Goal: Task Accomplishment & Management: Manage account settings

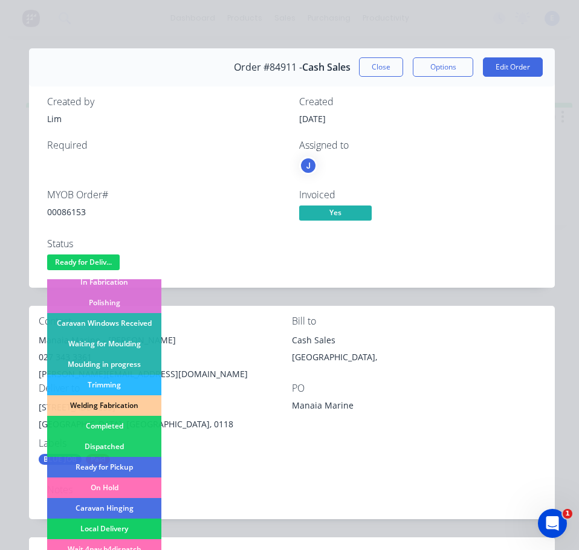
scroll to position [181, 0]
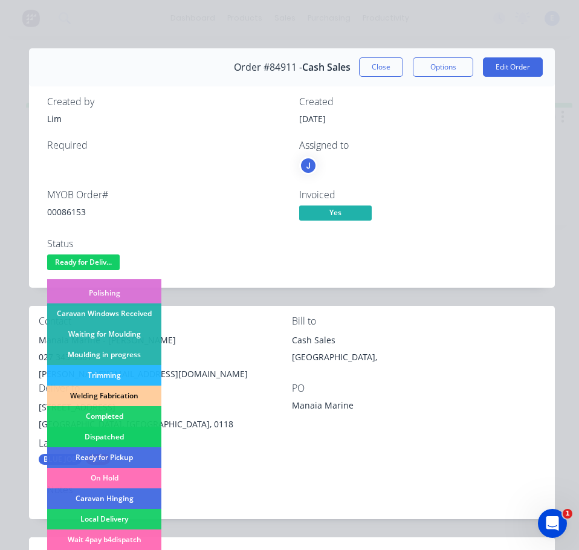
click at [136, 436] on div "Dispatched" at bounding box center [104, 436] width 114 height 21
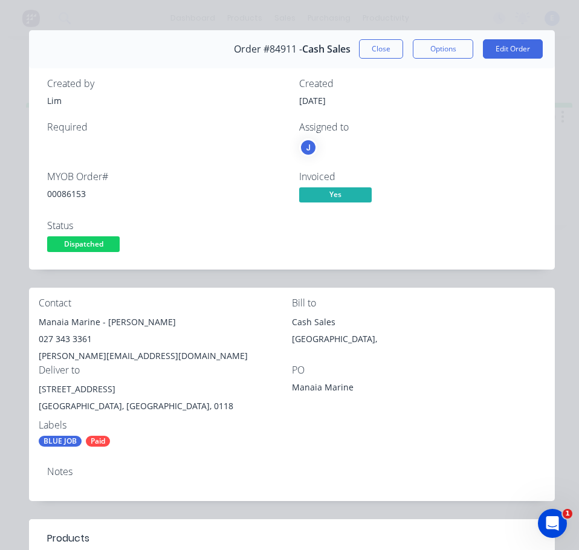
scroll to position [0, 0]
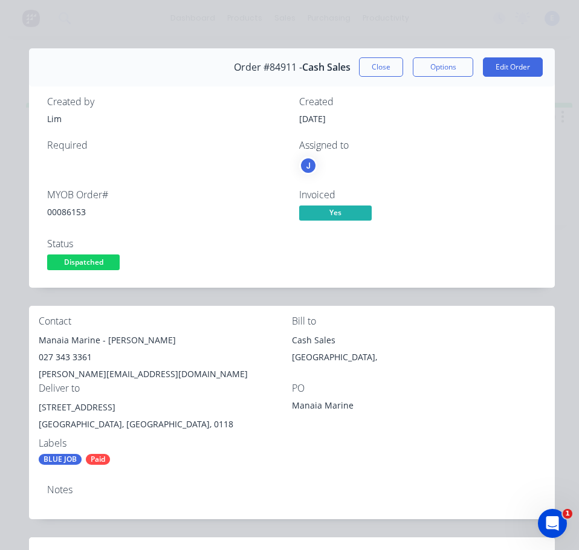
drag, startPoint x: 366, startPoint y: 69, endPoint x: 98, endPoint y: 8, distance: 275.1
click at [365, 69] on button "Close" at bounding box center [381, 66] width 44 height 19
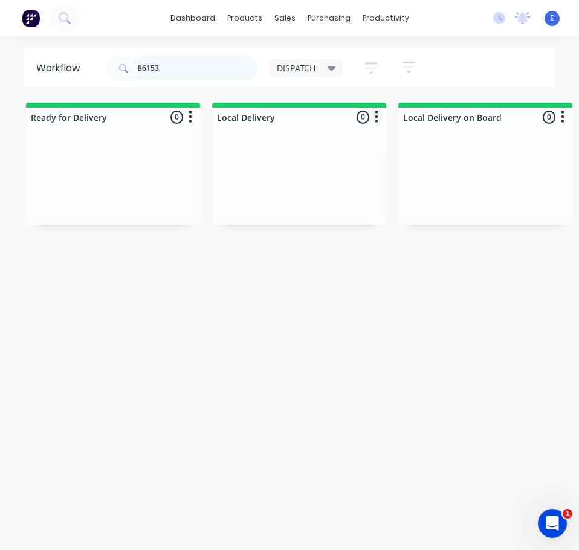
click at [185, 66] on input "86153" at bounding box center [198, 68] width 120 height 24
drag, startPoint x: 185, startPoint y: 77, endPoint x: 105, endPoint y: 67, distance: 80.4
click at [105, 67] on div "86171 DISPATCH Save new view None edit DISPATCH (Default) edit CUT SHOP edit FA…" at bounding box center [260, 68] width 312 height 36
type input "86171"
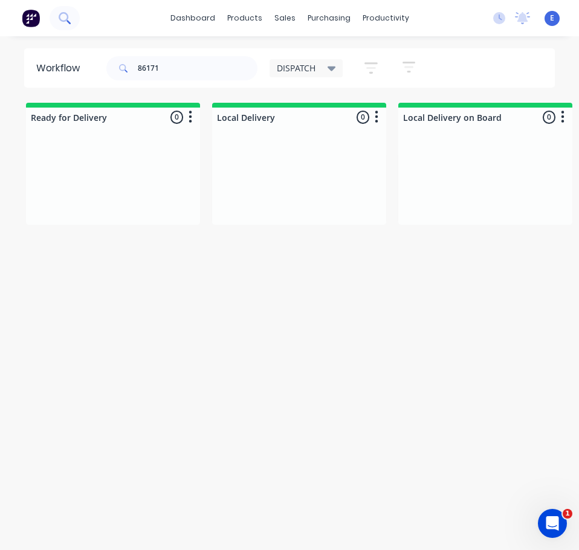
click at [69, 27] on button at bounding box center [65, 18] width 30 height 24
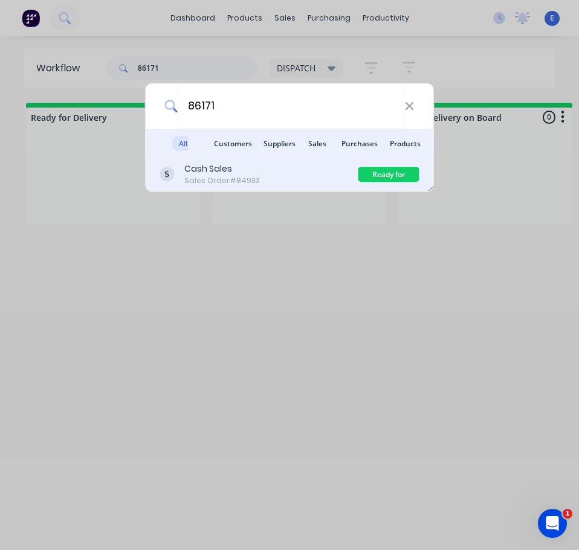
type input "86171"
click at [287, 170] on div "Cash Sales Sales Order #84933" at bounding box center [259, 174] width 198 height 24
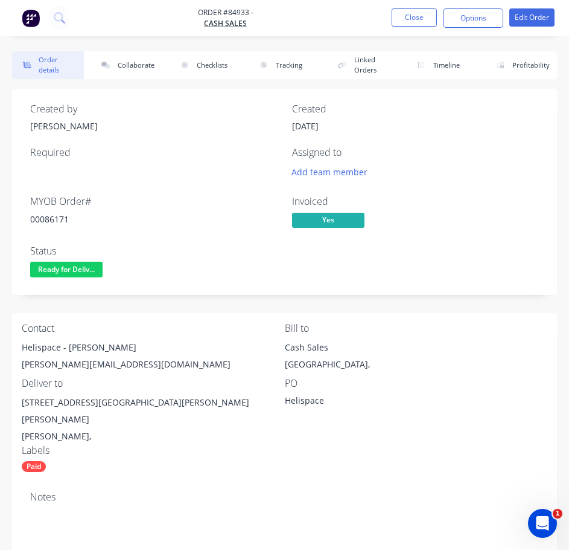
click at [60, 215] on div "00086171" at bounding box center [154, 219] width 248 height 13
copy div "00086171"
drag, startPoint x: 60, startPoint y: 344, endPoint x: 21, endPoint y: 347, distance: 39.4
click at [9, 343] on div "Order details Collaborate Checklists 0/0 Tracking Linked Orders Timeline Profit…" at bounding box center [284, 477] width 569 height 853
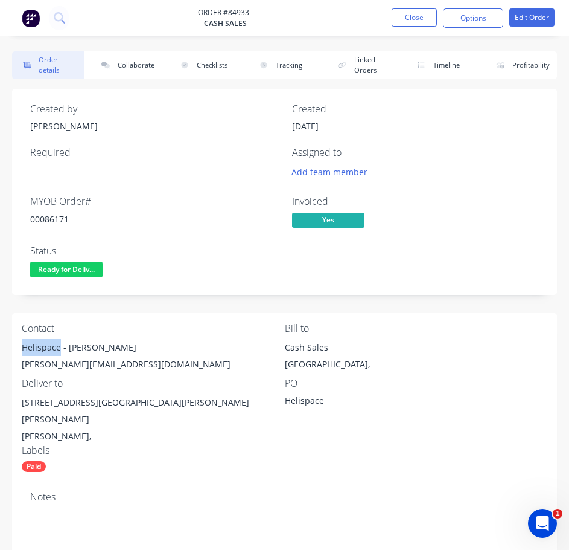
copy div "Helispace"
drag, startPoint x: 66, startPoint y: 348, endPoint x: 135, endPoint y: 350, distance: 68.3
click at [135, 350] on div "Helispace - [PERSON_NAME]" at bounding box center [153, 347] width 263 height 17
copy div "[PERSON_NAME]"
click at [79, 364] on div "[PERSON_NAME][EMAIL_ADDRESS][DOMAIN_NAME]" at bounding box center [153, 364] width 263 height 17
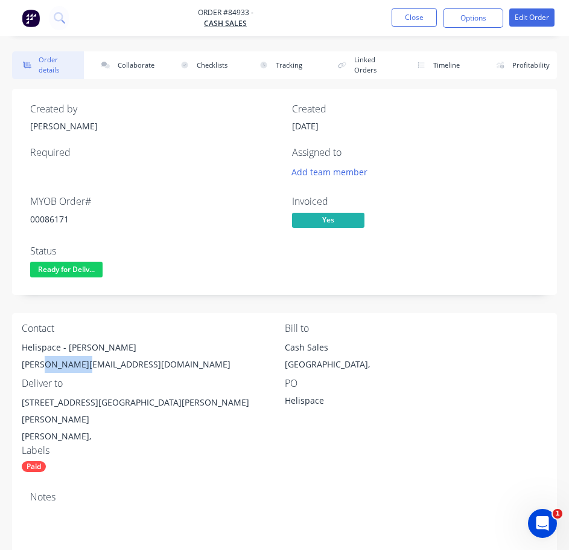
click at [79, 364] on div "[PERSON_NAME][EMAIL_ADDRESS][DOMAIN_NAME]" at bounding box center [153, 364] width 263 height 17
click at [80, 364] on div "[PERSON_NAME][EMAIL_ADDRESS][DOMAIN_NAME]" at bounding box center [153, 364] width 263 height 17
copy div "[PERSON_NAME][EMAIL_ADDRESS][DOMAIN_NAME]"
drag, startPoint x: 79, startPoint y: 402, endPoint x: 20, endPoint y: 399, distance: 59.3
click at [20, 399] on div "Contact Helispace - [PERSON_NAME] [PERSON_NAME][EMAIL_ADDRESS][DOMAIN_NAME] Bil…" at bounding box center [284, 397] width 545 height 169
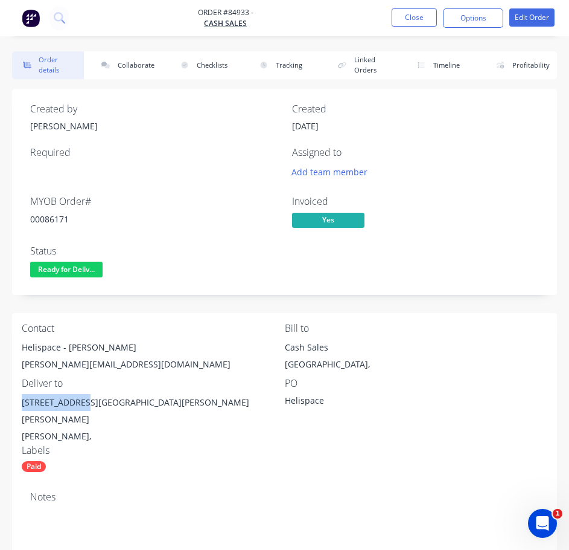
copy div "[STREET_ADDRESS][PERSON_NAME]"
click at [248, 428] on div "[PERSON_NAME]," at bounding box center [153, 436] width 263 height 17
click at [75, 268] on span "Ready for Deliv..." at bounding box center [66, 268] width 72 height 15
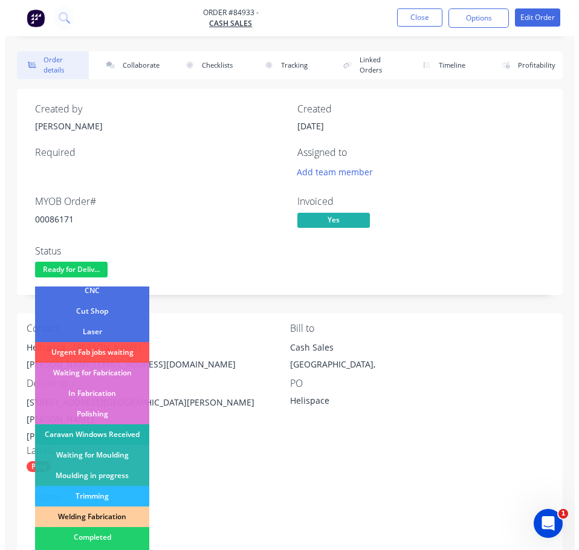
scroll to position [121, 0]
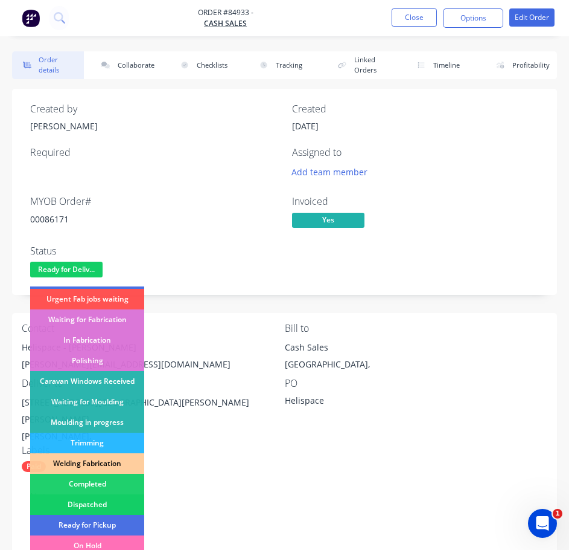
click at [97, 507] on div "Dispatched" at bounding box center [87, 504] width 114 height 21
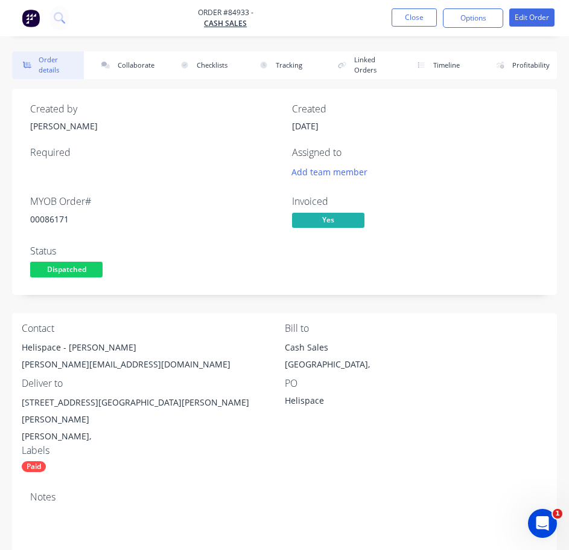
click at [427, 7] on nav "Order #84933 - Cash Sales Close Options Edit Order" at bounding box center [284, 18] width 569 height 36
click at [426, 12] on button "Close" at bounding box center [414, 17] width 45 height 18
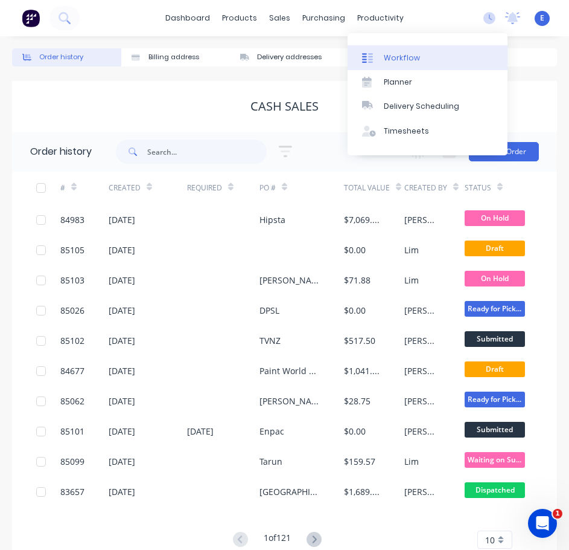
click at [400, 58] on div "Workflow" at bounding box center [402, 58] width 36 height 11
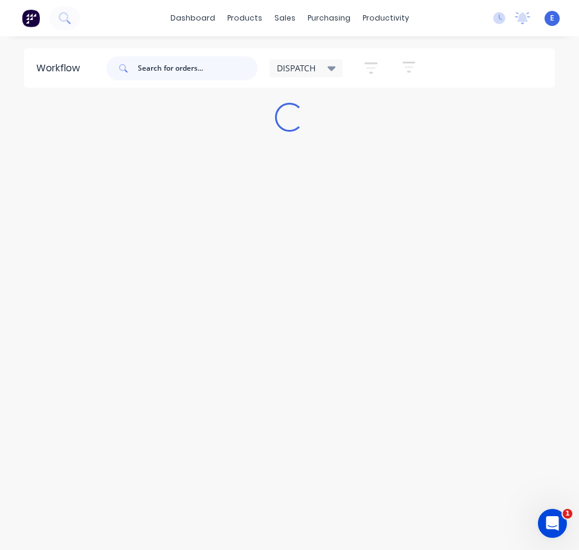
click at [196, 66] on input "text" at bounding box center [198, 68] width 120 height 24
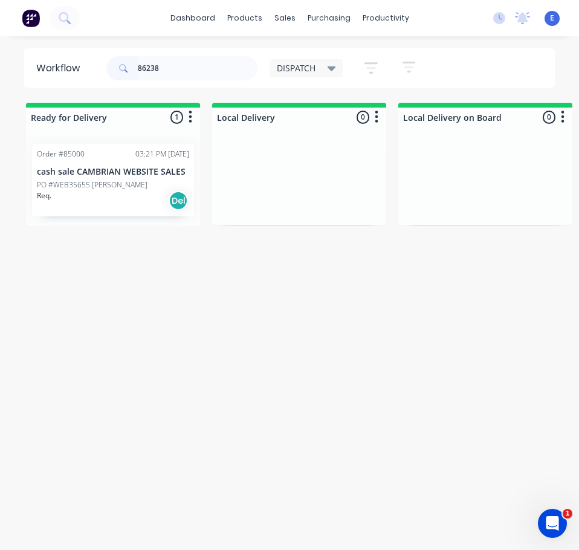
click at [134, 207] on div "Req. Del" at bounding box center [113, 200] width 152 height 21
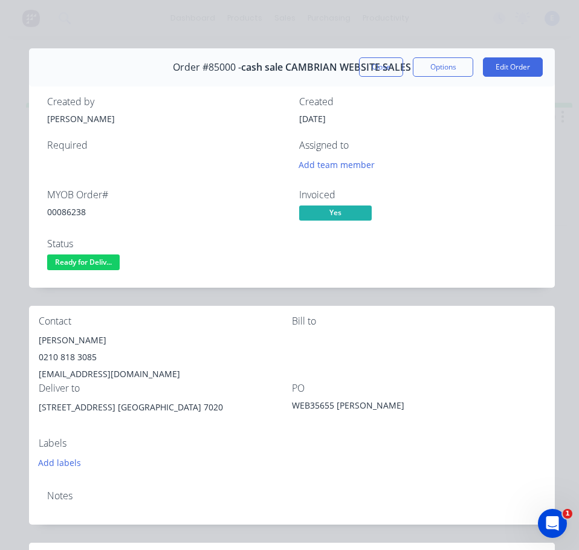
drag, startPoint x: 92, startPoint y: 185, endPoint x: 81, endPoint y: 305, distance: 120.7
drag, startPoint x: 81, startPoint y: 305, endPoint x: 440, endPoint y: 268, distance: 360.7
click at [455, 260] on div "MYOB Order # 00086238 Invoiced Yes Status Ready for Deliv..." at bounding box center [291, 231] width 489 height 84
click at [80, 212] on div "00086238" at bounding box center [165, 211] width 237 height 13
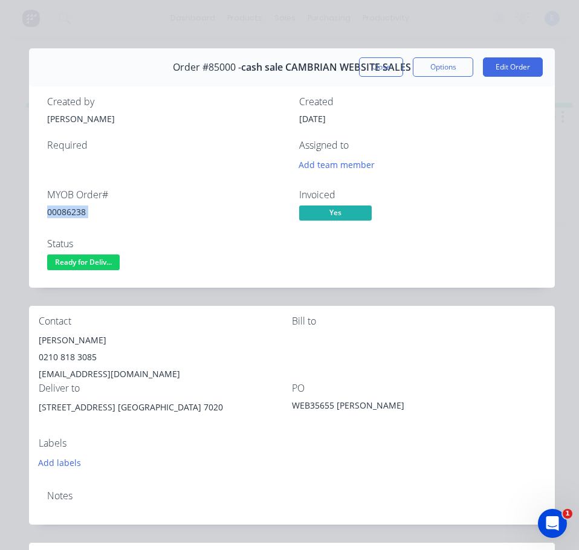
click at [80, 212] on div "00086238" at bounding box center [165, 211] width 237 height 13
copy div "00086238"
click at [50, 340] on div "[PERSON_NAME]" at bounding box center [165, 340] width 253 height 17
click at [49, 339] on div "[PERSON_NAME]" at bounding box center [165, 340] width 253 height 17
click at [50, 339] on div "[PERSON_NAME]" at bounding box center [165, 340] width 253 height 17
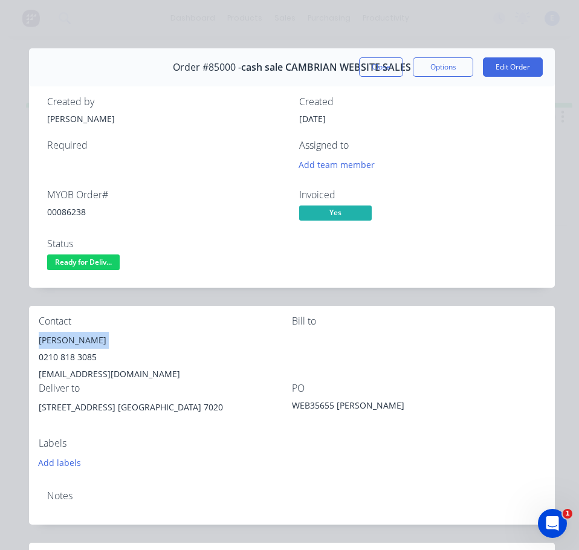
copy div "[PERSON_NAME]"
click at [83, 354] on div "0210 818 3085" at bounding box center [165, 356] width 253 height 17
copy div "0210 818 3085"
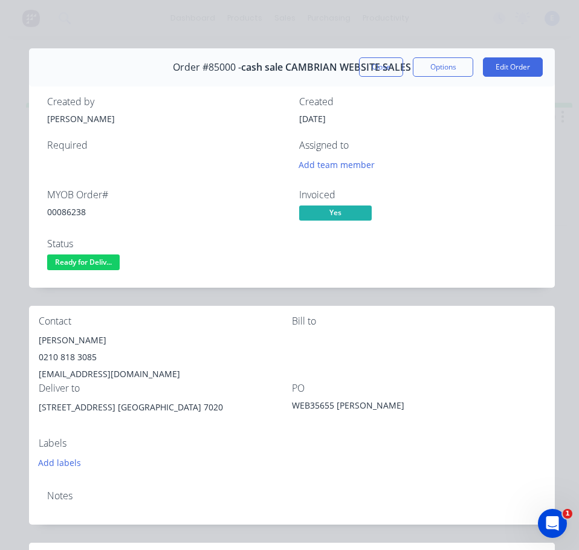
click at [102, 373] on div "[EMAIL_ADDRESS][DOMAIN_NAME]" at bounding box center [165, 373] width 253 height 17
copy div "[EMAIL_ADDRESS][DOMAIN_NAME]"
drag, startPoint x: 101, startPoint y: 405, endPoint x: 32, endPoint y: 414, distance: 69.4
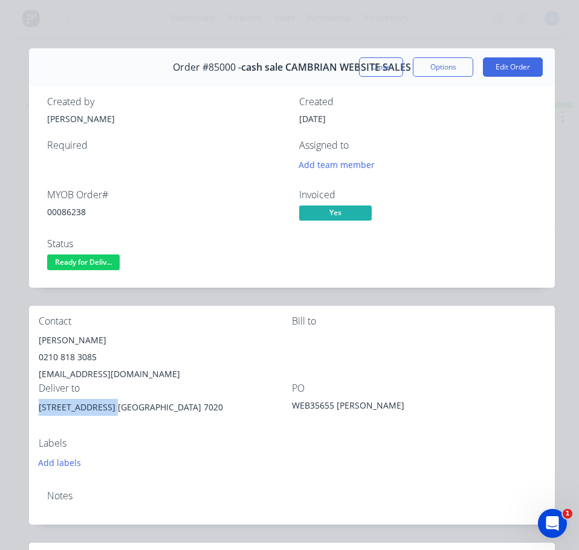
click at [31, 414] on div "Contact [PERSON_NAME] [PHONE_NUMBER] [EMAIL_ADDRESS][DOMAIN_NAME] Bill to Deliv…" at bounding box center [291, 393] width 525 height 175
click at [114, 434] on div "[STREET_ADDRESS] [GEOGRAPHIC_DATA] 7020" at bounding box center [165, 418] width 253 height 39
drag, startPoint x: 133, startPoint y: 408, endPoint x: 39, endPoint y: 406, distance: 94.2
click at [36, 407] on div "Contact [PERSON_NAME] [PHONE_NUMBER] [EMAIL_ADDRESS][DOMAIN_NAME] Bill to Deliv…" at bounding box center [291, 393] width 525 height 175
copy div "[STREET_ADDRESS] Villa 14"
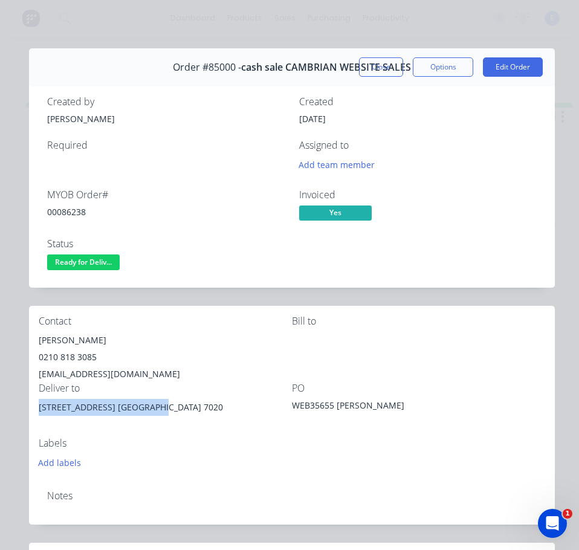
click at [112, 425] on div "[STREET_ADDRESS] [GEOGRAPHIC_DATA] 7020" at bounding box center [165, 418] width 253 height 39
drag, startPoint x: 115, startPoint y: 425, endPoint x: 109, endPoint y: 416, distance: 11.2
click at [114, 425] on div "[STREET_ADDRESS] [GEOGRAPHIC_DATA] 7020" at bounding box center [165, 418] width 253 height 39
click at [100, 501] on div "Notes" at bounding box center [291, 502] width 525 height 44
drag, startPoint x: 103, startPoint y: 408, endPoint x: 136, endPoint y: 410, distance: 33.3
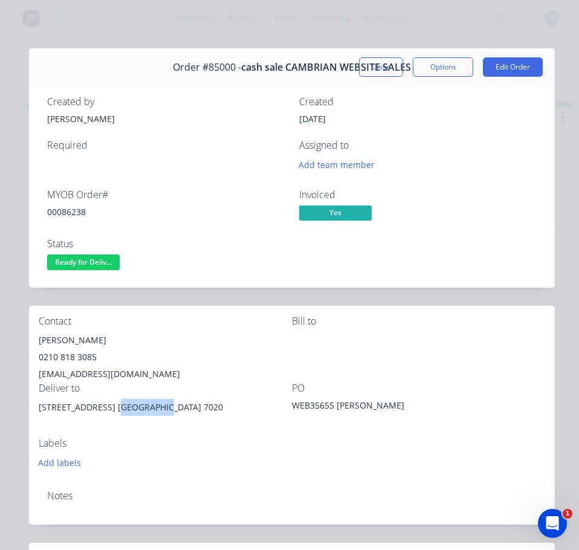
click at [136, 410] on div "[STREET_ADDRESS] [GEOGRAPHIC_DATA] 7020" at bounding box center [165, 407] width 253 height 17
click at [183, 477] on div "Contact [PERSON_NAME] [PHONE_NUMBER] [EMAIL_ADDRESS][DOMAIN_NAME] Bill to Deliv…" at bounding box center [291, 393] width 525 height 175
click at [71, 266] on span "Ready for Deliv..." at bounding box center [83, 261] width 72 height 15
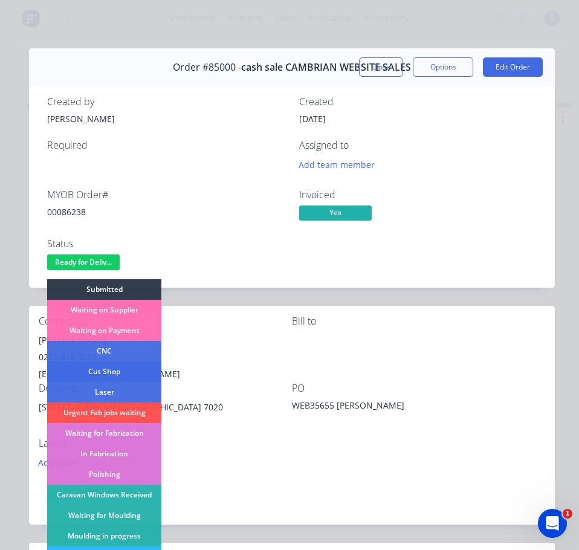
scroll to position [181, 0]
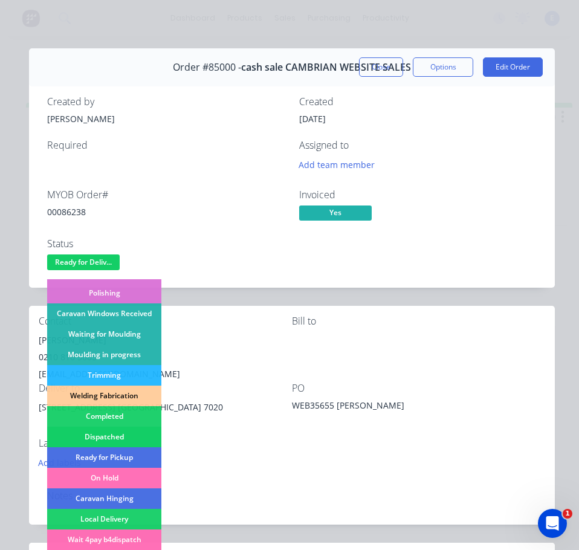
click at [119, 435] on div "Dispatched" at bounding box center [104, 436] width 114 height 21
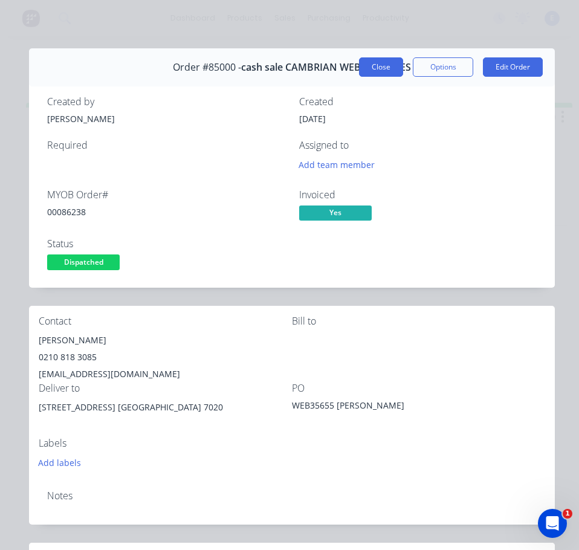
drag, startPoint x: 374, startPoint y: 66, endPoint x: 297, endPoint y: 66, distance: 77.3
click at [374, 65] on button "Close" at bounding box center [381, 66] width 44 height 19
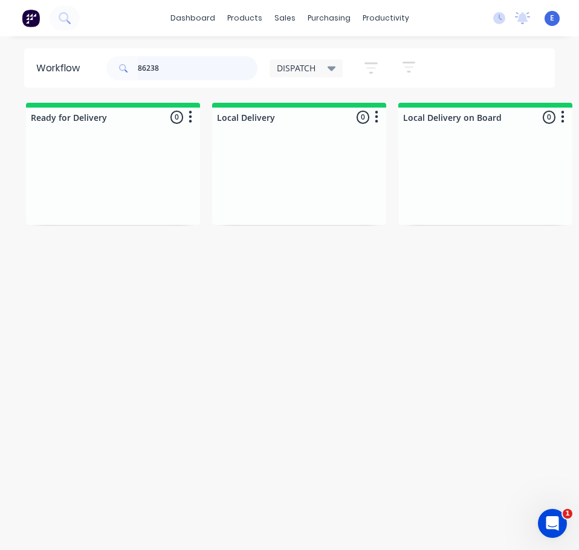
click at [199, 75] on input "86238" at bounding box center [198, 68] width 120 height 24
click at [130, 210] on div "Order #84998 03:04 PM [DATE] Neo Neon Signs Limited PO #PO031831 Req. Del" at bounding box center [113, 180] width 162 height 72
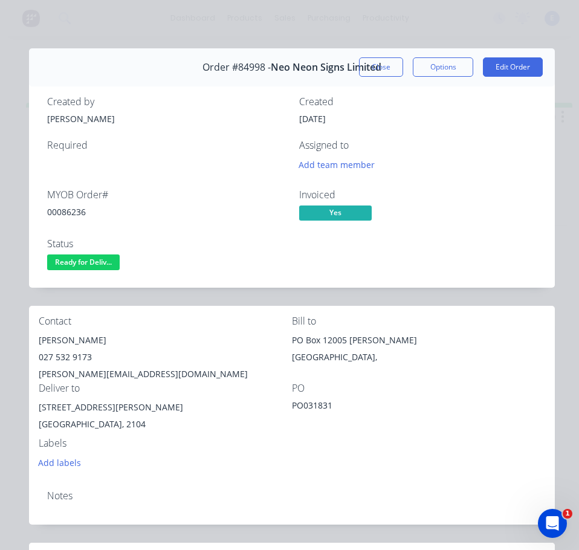
click at [77, 212] on div "00086236" at bounding box center [165, 211] width 237 height 13
click at [66, 333] on div "[PERSON_NAME]" at bounding box center [165, 340] width 253 height 17
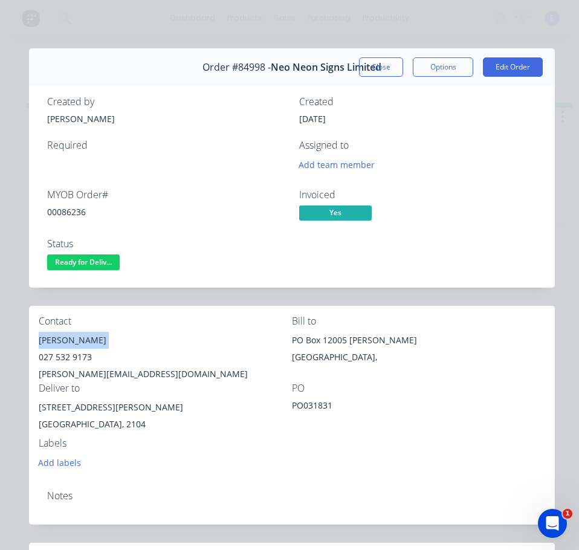
click at [66, 333] on div "[PERSON_NAME]" at bounding box center [165, 340] width 253 height 17
click at [67, 351] on div "027 532 9173" at bounding box center [165, 356] width 253 height 17
click at [68, 351] on div "027 532 9173" at bounding box center [165, 356] width 253 height 17
click at [100, 377] on div "[PERSON_NAME][EMAIL_ADDRESS][DOMAIN_NAME]" at bounding box center [165, 373] width 253 height 17
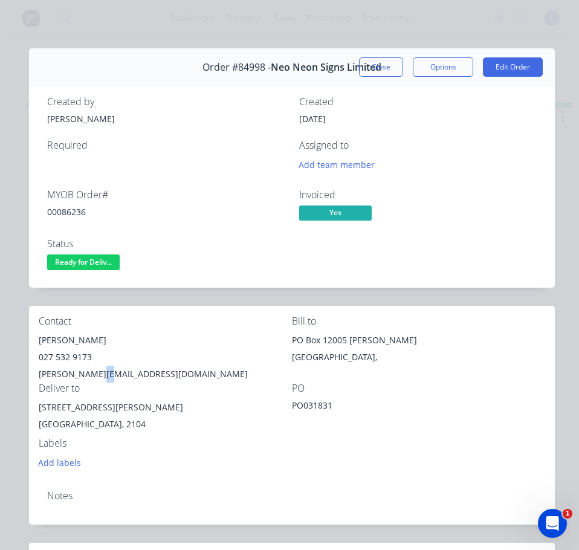
click at [100, 377] on div "[PERSON_NAME][EMAIL_ADDRESS][DOMAIN_NAME]" at bounding box center [165, 373] width 253 height 17
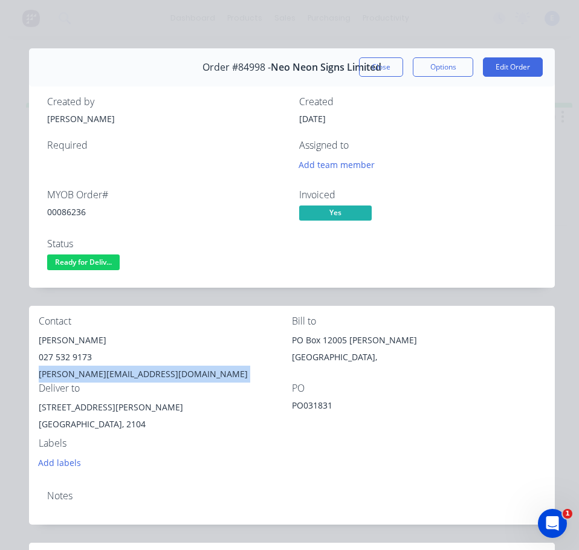
click at [101, 377] on div "[PERSON_NAME][EMAIL_ADDRESS][DOMAIN_NAME]" at bounding box center [165, 373] width 253 height 17
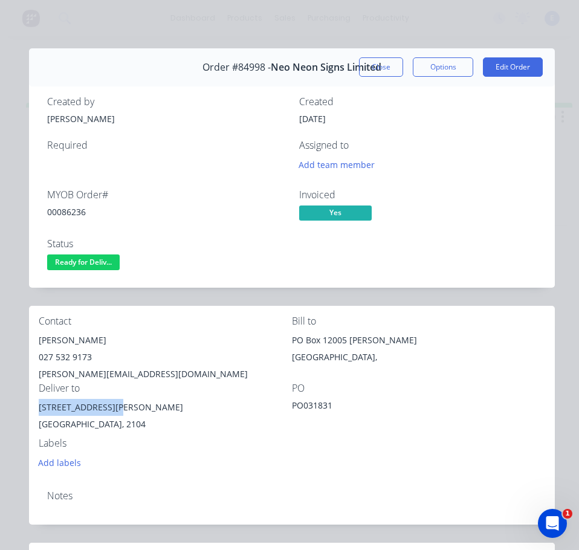
drag, startPoint x: 109, startPoint y: 404, endPoint x: 51, endPoint y: 404, distance: 57.4
click at [34, 408] on div "Contact [PERSON_NAME] [PHONE_NUMBER] [PERSON_NAME][EMAIL_ADDRESS][DOMAIN_NAME] …" at bounding box center [291, 393] width 525 height 175
drag, startPoint x: 51, startPoint y: 404, endPoint x: 137, endPoint y: 469, distance: 107.7
click at [134, 512] on div "Order #84998 - Neo Neon Signs Limited Close Options Edit Order Created by [PERS…" at bounding box center [291, 460] width 525 height 824
drag, startPoint x: 139, startPoint y: 408, endPoint x: 47, endPoint y: 411, distance: 91.8
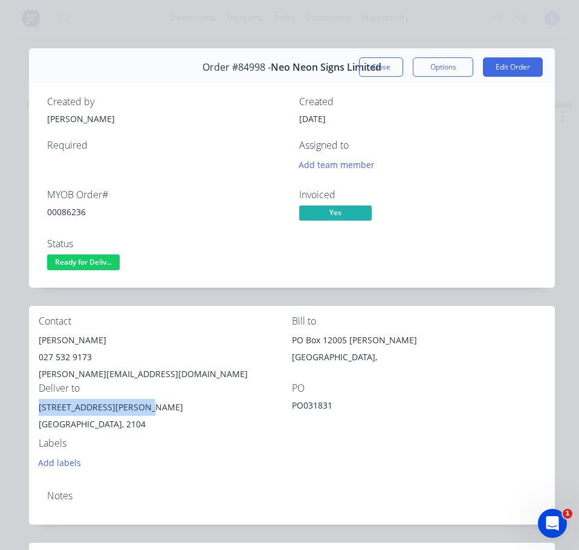
click at [36, 414] on div "Contact [PERSON_NAME] [PHONE_NUMBER] [PERSON_NAME][EMAIL_ADDRESS][DOMAIN_NAME] …" at bounding box center [291, 393] width 525 height 175
drag, startPoint x: 91, startPoint y: 263, endPoint x: 94, endPoint y: 274, distance: 10.7
click at [91, 263] on span "Ready for Deliv..." at bounding box center [83, 261] width 72 height 15
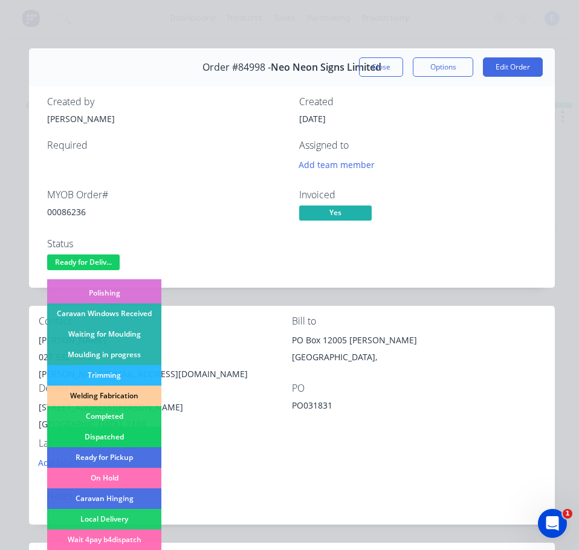
click at [141, 431] on div "Dispatched" at bounding box center [104, 436] width 114 height 21
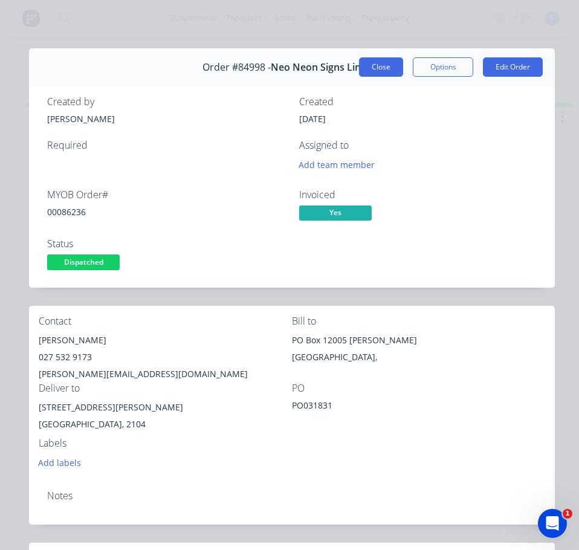
click at [377, 62] on button "Close" at bounding box center [381, 66] width 44 height 19
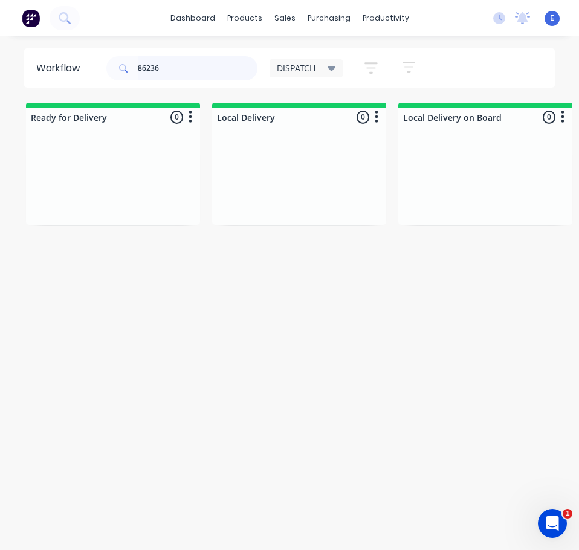
click at [184, 71] on input "86236" at bounding box center [198, 68] width 120 height 24
click at [184, 72] on input "86236" at bounding box center [198, 68] width 120 height 24
click at [144, 196] on div "Req. Del" at bounding box center [113, 200] width 152 height 21
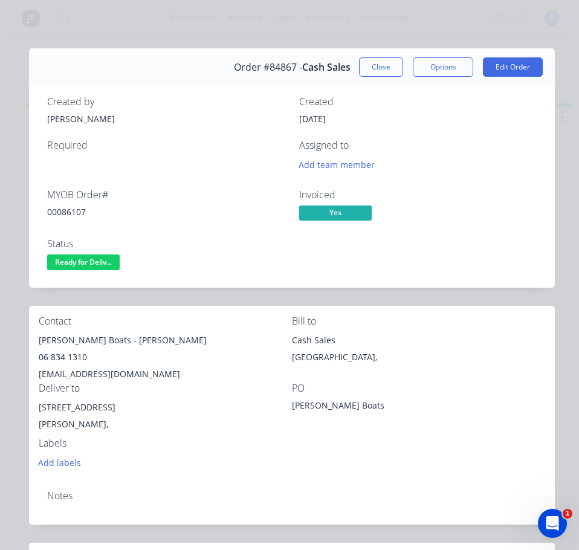
click at [70, 209] on div "00086107" at bounding box center [165, 211] width 237 height 13
drag, startPoint x: 88, startPoint y: 341, endPoint x: 37, endPoint y: 343, distance: 50.8
click at [36, 343] on div "Contact [PERSON_NAME] Boats - [PERSON_NAME] 06 834 1310 [EMAIL_ADDRESS][DOMAIN_…" at bounding box center [291, 393] width 525 height 175
drag, startPoint x: 95, startPoint y: 341, endPoint x: 205, endPoint y: 344, distance: 109.9
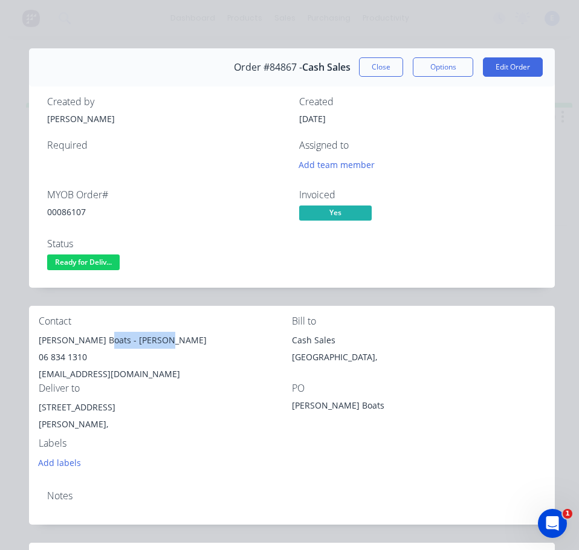
click at [205, 344] on div "[PERSON_NAME] Boats - [PERSON_NAME]" at bounding box center [165, 340] width 253 height 17
click at [57, 358] on div "06 834 1310" at bounding box center [165, 356] width 253 height 17
click at [58, 359] on div "06 834 1310" at bounding box center [165, 356] width 253 height 17
click at [84, 371] on div "[EMAIL_ADDRESS][DOMAIN_NAME]" at bounding box center [165, 373] width 253 height 17
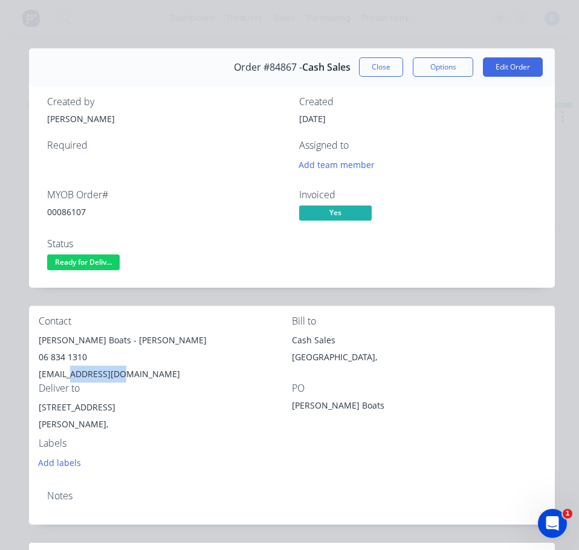
click at [84, 371] on div "[EMAIL_ADDRESS][DOMAIN_NAME]" at bounding box center [165, 373] width 253 height 17
drag, startPoint x: 105, startPoint y: 406, endPoint x: 33, endPoint y: 406, distance: 72.5
click at [33, 406] on div "Contact [PERSON_NAME] Boats - [PERSON_NAME] 06 834 1310 [EMAIL_ADDRESS][DOMAIN_…" at bounding box center [291, 393] width 525 height 175
click at [269, 433] on div "[STREET_ADDRESS][PERSON_NAME]," at bounding box center [165, 418] width 253 height 39
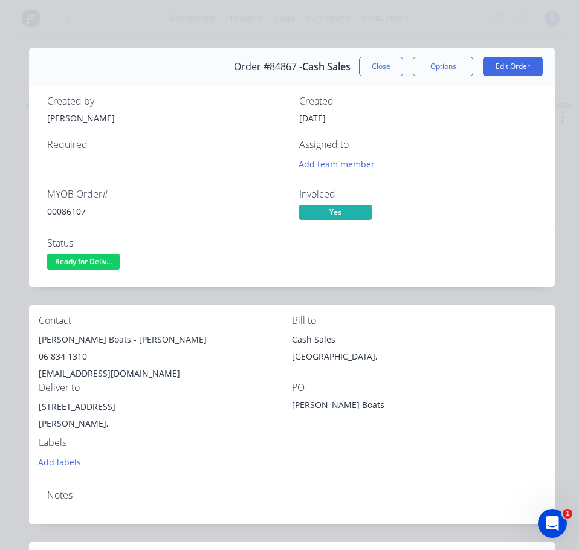
scroll to position [0, 0]
click at [98, 257] on span "Ready for Deliv..." at bounding box center [83, 261] width 72 height 15
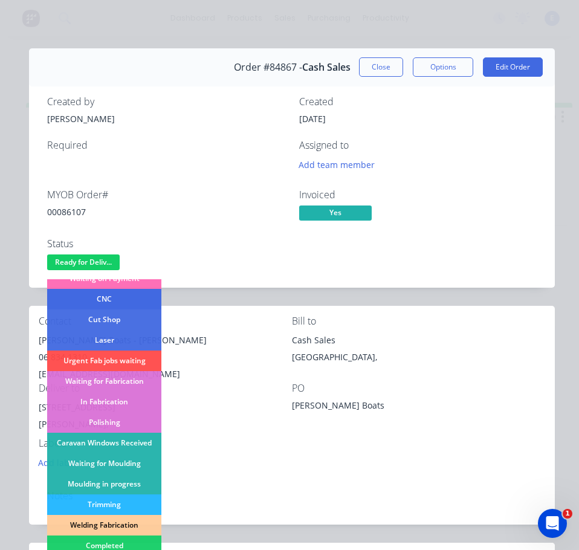
scroll to position [121, 0]
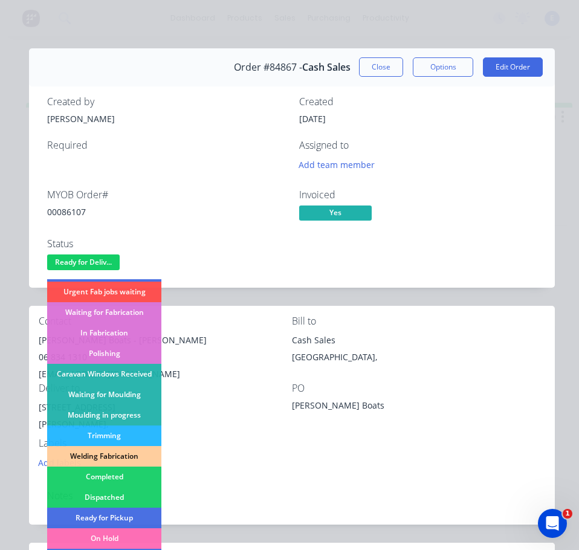
drag, startPoint x: 133, startPoint y: 499, endPoint x: 141, endPoint y: 490, distance: 11.6
click at [135, 499] on div "Dispatched" at bounding box center [104, 497] width 114 height 21
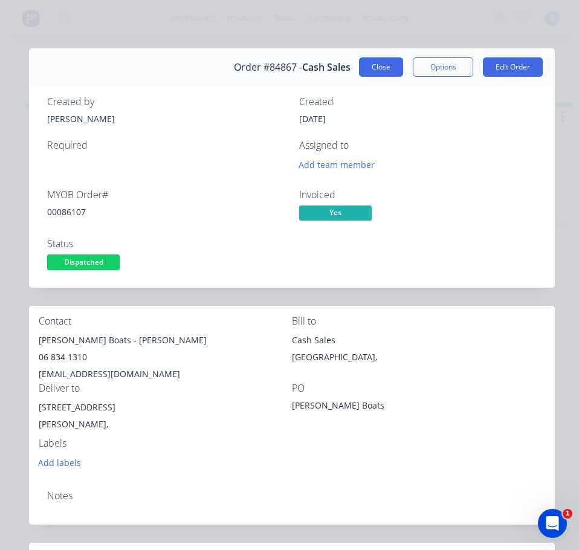
click at [364, 75] on button "Close" at bounding box center [381, 66] width 44 height 19
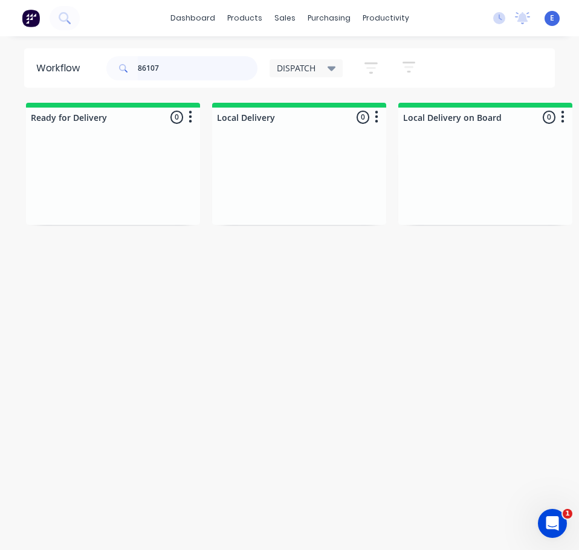
click at [199, 64] on input "86107" at bounding box center [198, 68] width 120 height 24
click at [128, 199] on div "Req. Del" at bounding box center [113, 200] width 152 height 21
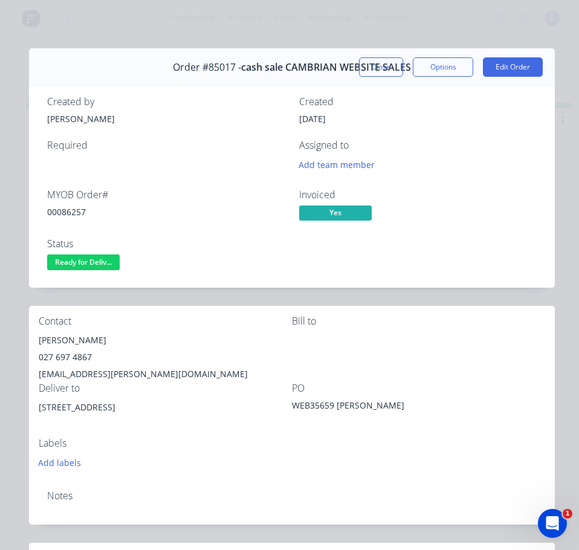
click at [68, 214] on div "00086257" at bounding box center [165, 211] width 237 height 13
click at [65, 213] on div "00086257" at bounding box center [165, 211] width 237 height 13
click at [75, 340] on div "[PERSON_NAME]" at bounding box center [165, 340] width 253 height 17
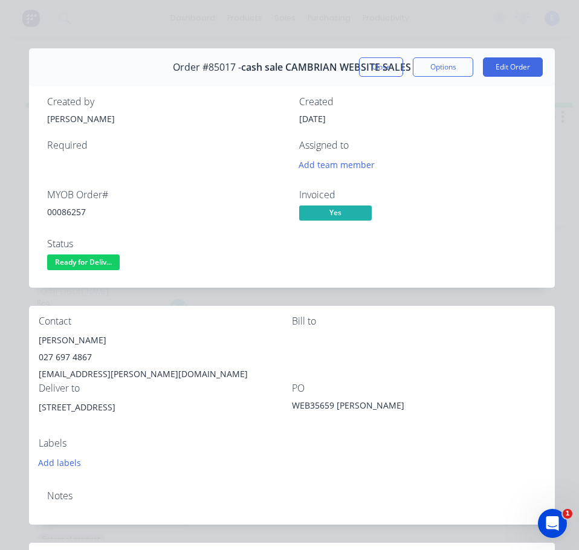
click at [75, 340] on div "[PERSON_NAME]" at bounding box center [165, 340] width 253 height 17
click at [74, 358] on div "027 697 4867" at bounding box center [165, 356] width 253 height 17
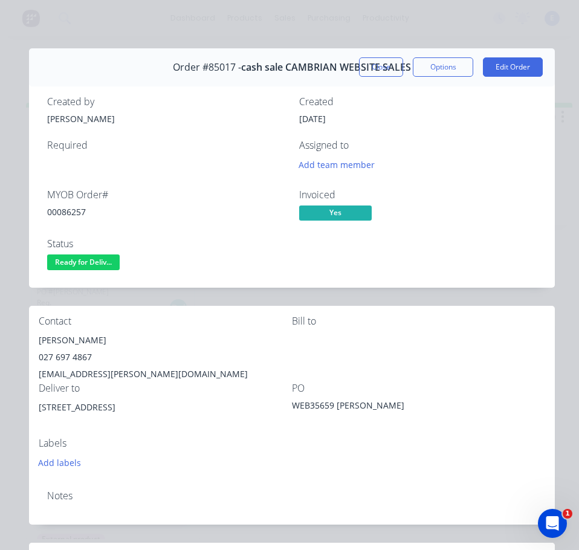
click at [85, 379] on div "[EMAIL_ADDRESS][PERSON_NAME][DOMAIN_NAME]" at bounding box center [165, 373] width 253 height 17
click at [86, 378] on div "[EMAIL_ADDRESS][PERSON_NAME][DOMAIN_NAME]" at bounding box center [165, 373] width 253 height 17
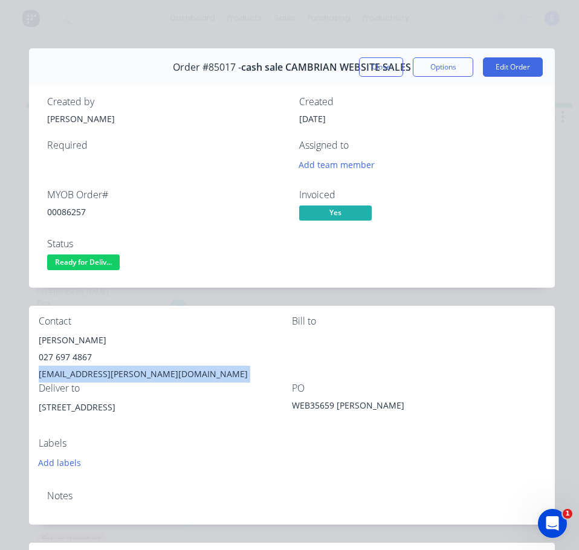
click at [86, 378] on div "[EMAIL_ADDRESS][PERSON_NAME][DOMAIN_NAME]" at bounding box center [165, 373] width 253 height 17
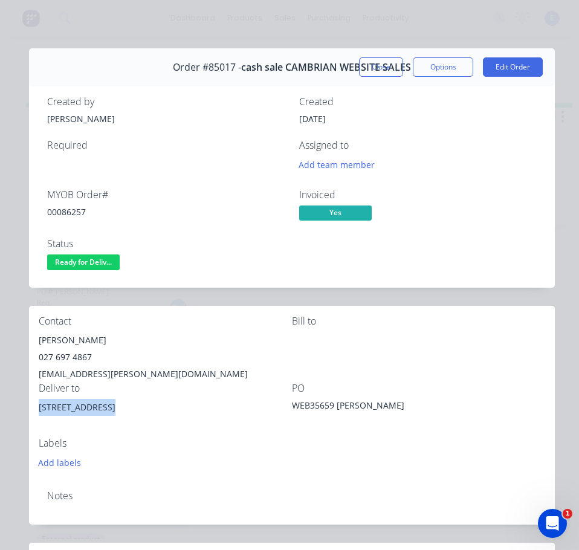
drag, startPoint x: 109, startPoint y: 406, endPoint x: 31, endPoint y: 419, distance: 78.3
click at [31, 419] on div "Contact [PERSON_NAME] [PHONE_NUMBER] [EMAIL_ADDRESS][PERSON_NAME][DOMAIN_NAME] …" at bounding box center [291, 393] width 525 height 175
click at [251, 463] on div "Add labels" at bounding box center [165, 462] width 253 height 16
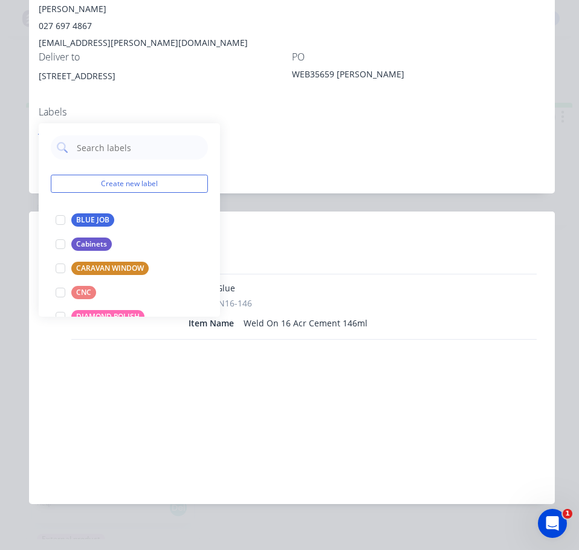
scroll to position [350, 0]
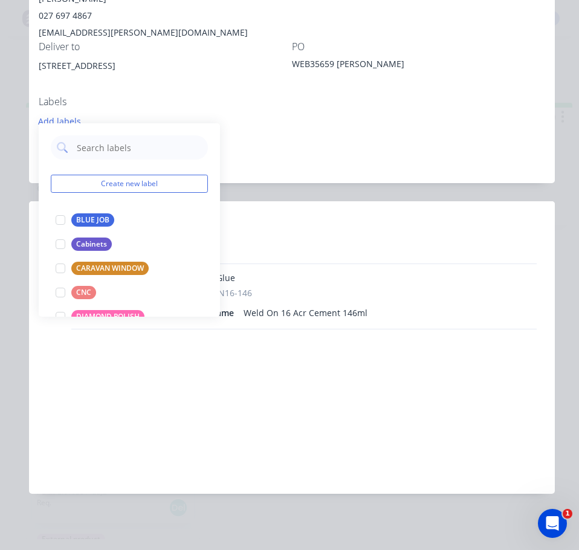
click at [443, 183] on div "Order #85017 - cash sale CAMBRIAN WEBSITE SALES Close Options Edit Order Create…" at bounding box center [291, 109] width 525 height 804
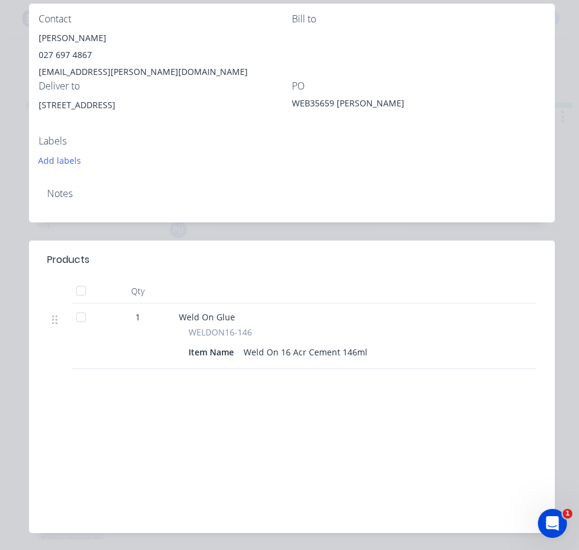
scroll to position [60, 0]
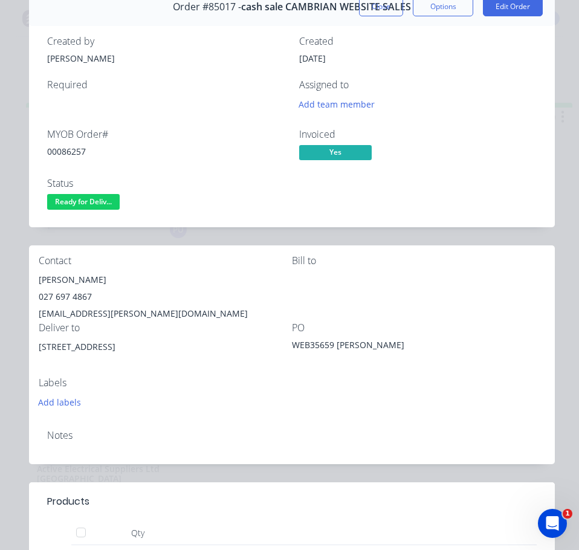
drag, startPoint x: 91, startPoint y: 194, endPoint x: 94, endPoint y: 205, distance: 10.7
click at [91, 195] on span "Ready for Deliv..." at bounding box center [83, 201] width 72 height 15
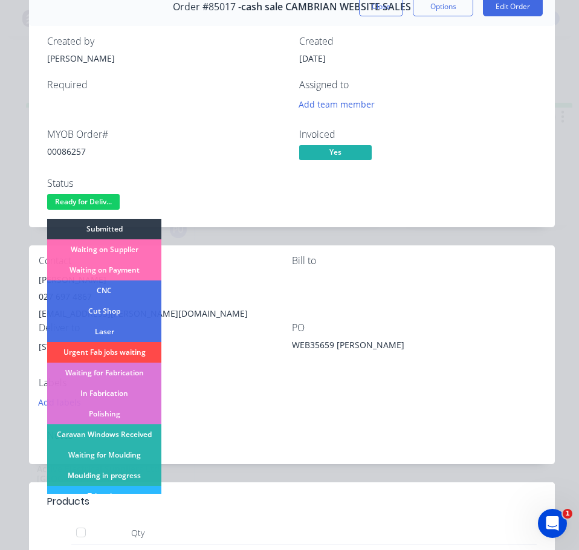
scroll to position [181, 0]
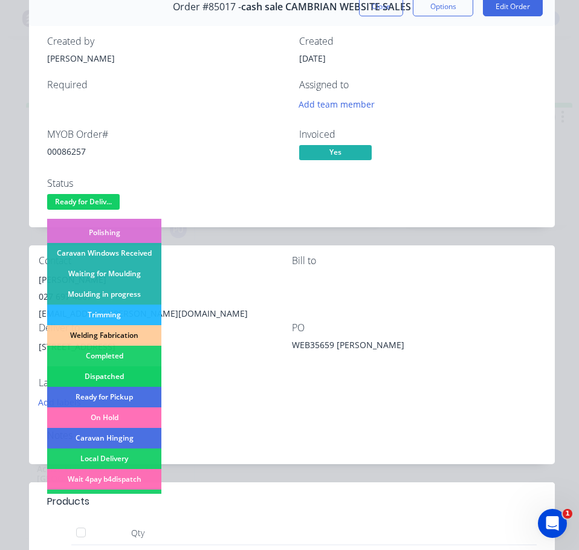
click at [114, 373] on div "Dispatched" at bounding box center [104, 376] width 114 height 21
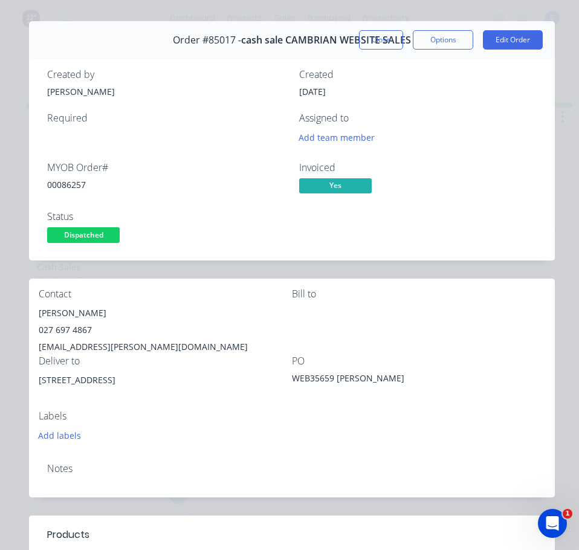
scroll to position [0, 0]
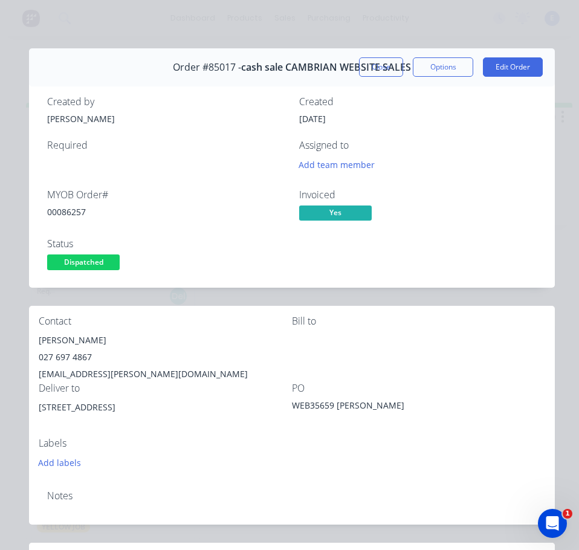
drag, startPoint x: 378, startPoint y: 63, endPoint x: 374, endPoint y: 92, distance: 29.2
click at [378, 64] on button "Close" at bounding box center [381, 66] width 44 height 19
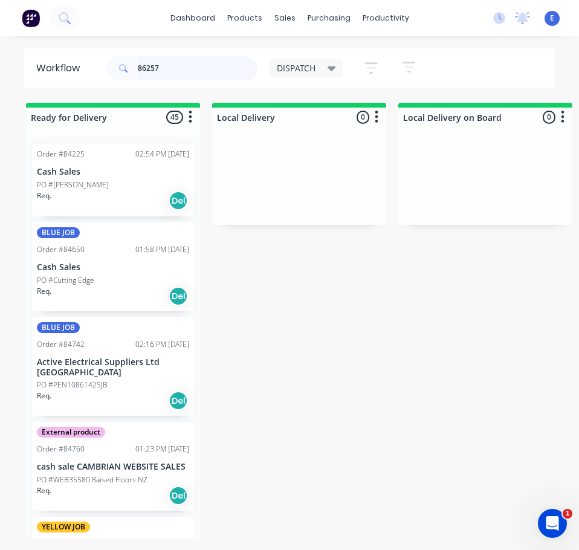
click at [190, 65] on input "86257" at bounding box center [198, 68] width 120 height 24
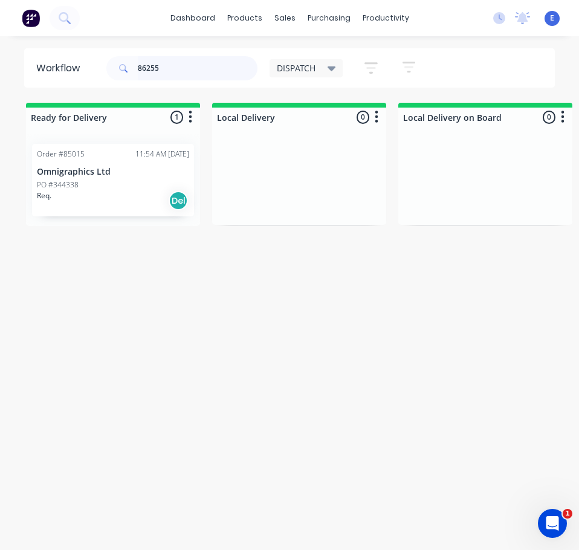
type input "86255"
click at [143, 188] on div "PO #344338" at bounding box center [113, 184] width 152 height 11
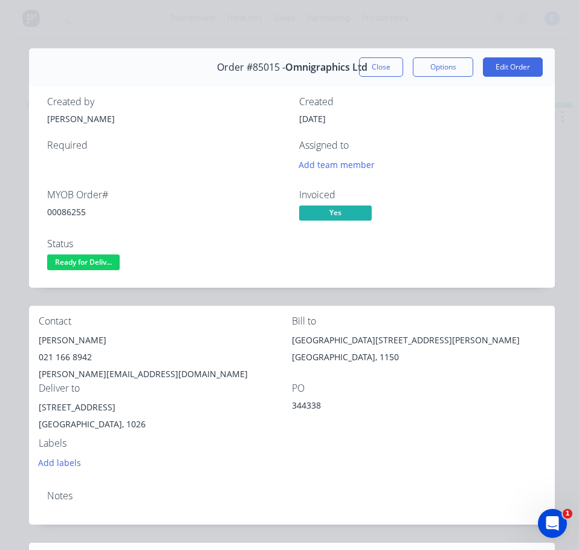
click at [67, 211] on div "00086255" at bounding box center [165, 211] width 237 height 13
click at [68, 210] on div "00086255" at bounding box center [165, 211] width 237 height 13
click at [71, 338] on div "[PERSON_NAME]" at bounding box center [165, 340] width 253 height 17
click at [72, 338] on div "[PERSON_NAME]" at bounding box center [165, 340] width 253 height 17
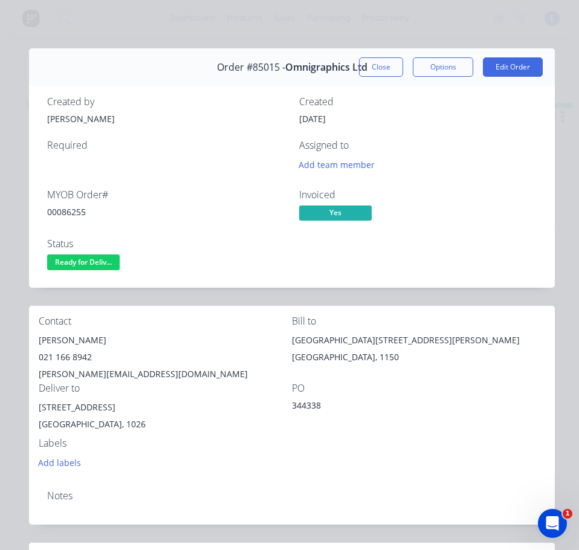
drag, startPoint x: 72, startPoint y: 338, endPoint x: 55, endPoint y: 339, distance: 17.5
click at [55, 339] on div "[PERSON_NAME]" at bounding box center [165, 340] width 253 height 17
click at [55, 338] on div "[PERSON_NAME]" at bounding box center [165, 340] width 253 height 17
click at [63, 353] on div "021 166 8942" at bounding box center [165, 356] width 253 height 17
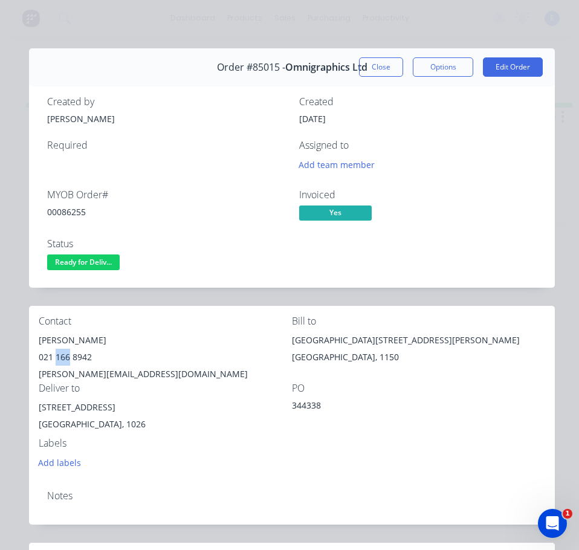
click at [65, 353] on div "021 166 8942" at bounding box center [165, 356] width 253 height 17
click at [96, 373] on div "[PERSON_NAME][EMAIL_ADDRESS][DOMAIN_NAME]" at bounding box center [165, 373] width 253 height 17
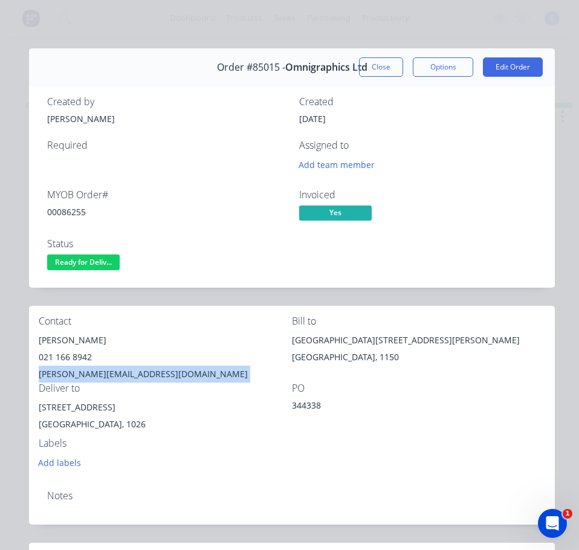
click at [97, 373] on div "[PERSON_NAME][EMAIL_ADDRESS][DOMAIN_NAME]" at bounding box center [165, 373] width 253 height 17
drag, startPoint x: 120, startPoint y: 406, endPoint x: 79, endPoint y: 397, distance: 42.8
click at [34, 412] on div "Contact [PERSON_NAME] [PHONE_NUMBER] [PERSON_NAME][EMAIL_ADDRESS][DOMAIN_NAME] …" at bounding box center [291, 393] width 525 height 175
drag, startPoint x: 79, startPoint y: 397, endPoint x: 80, endPoint y: 406, distance: 9.8
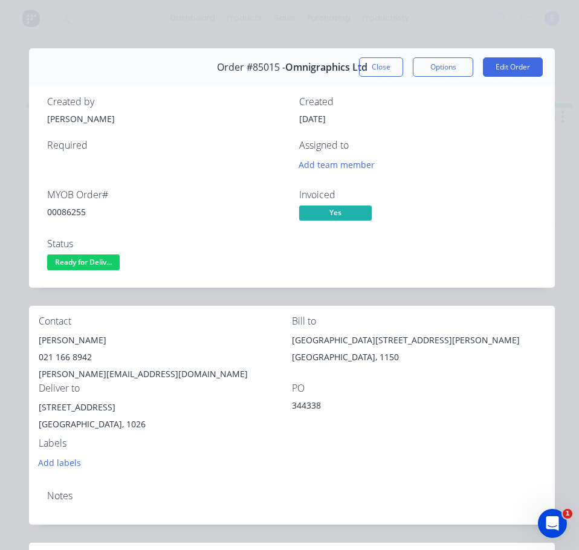
click at [149, 441] on div "Labels" at bounding box center [165, 442] width 253 height 11
